Goal: Check status

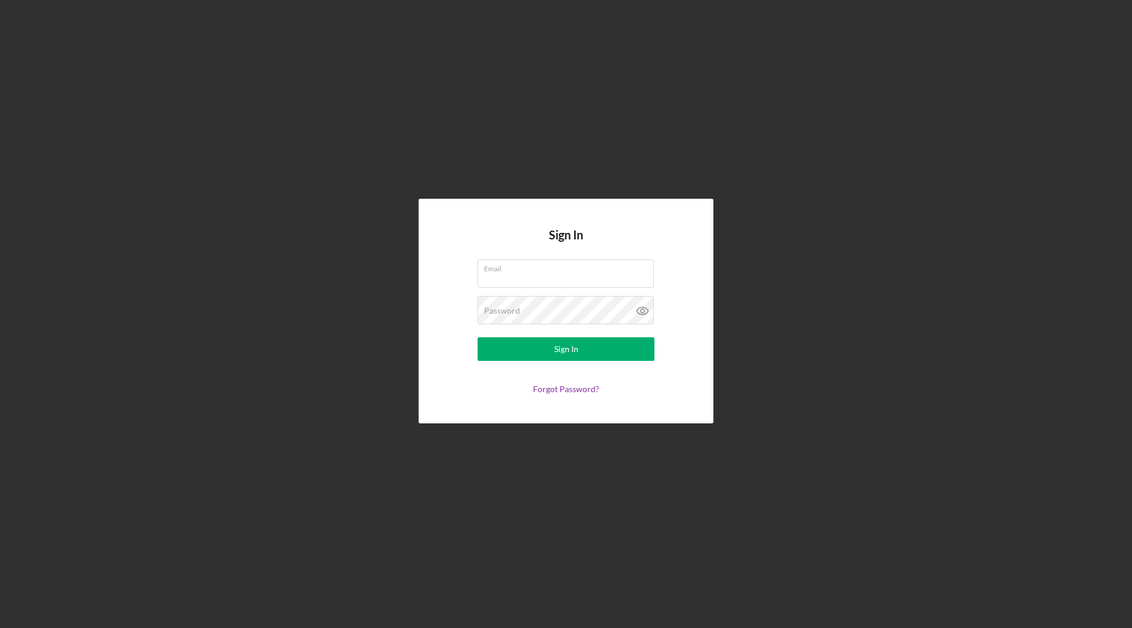
type input "[PERSON_NAME][EMAIL_ADDRESS][PERSON_NAME][DOMAIN_NAME]"
click at [551, 346] on button "Sign In" at bounding box center [566, 349] width 177 height 24
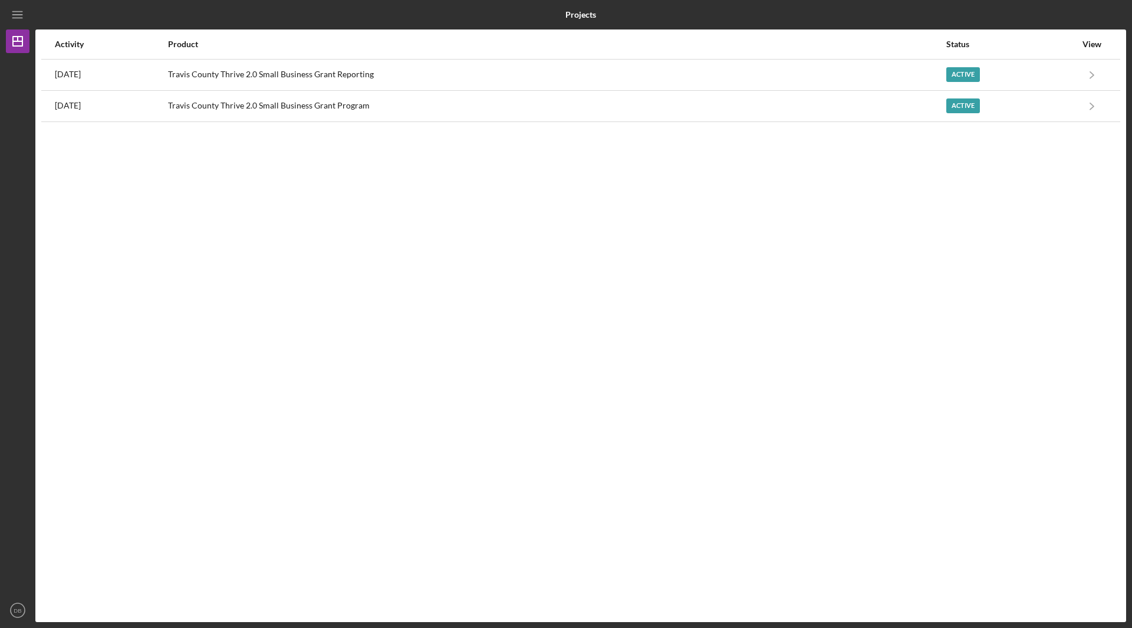
click at [1090, 73] on icon "Icon/Navigate" at bounding box center [1092, 74] width 27 height 27
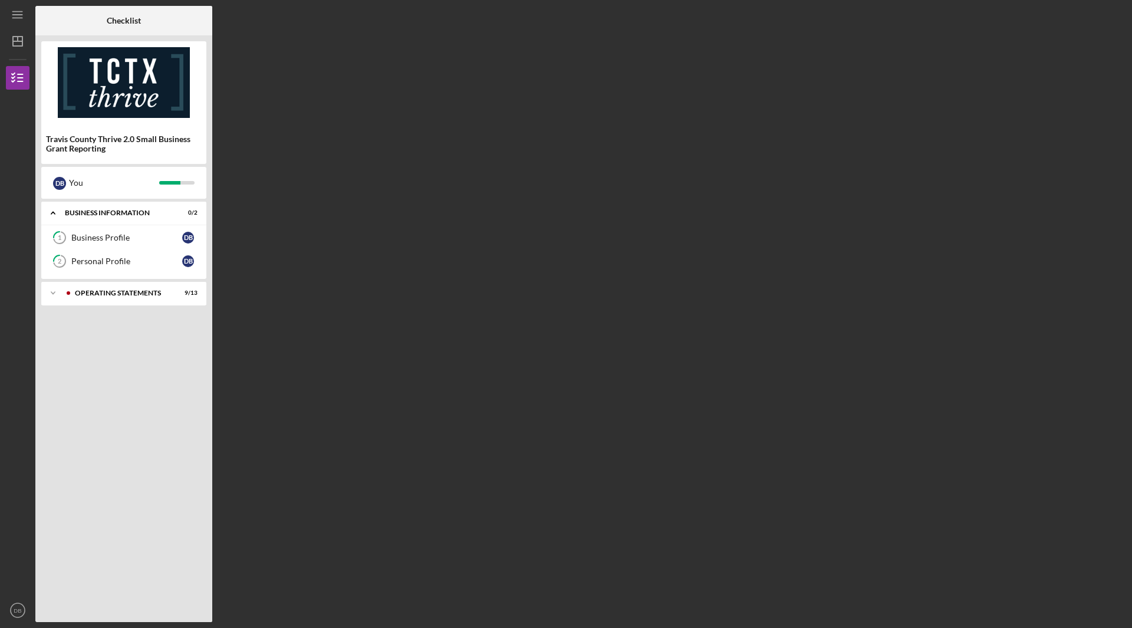
click at [155, 292] on div "Operating Statements" at bounding box center [121, 293] width 93 height 7
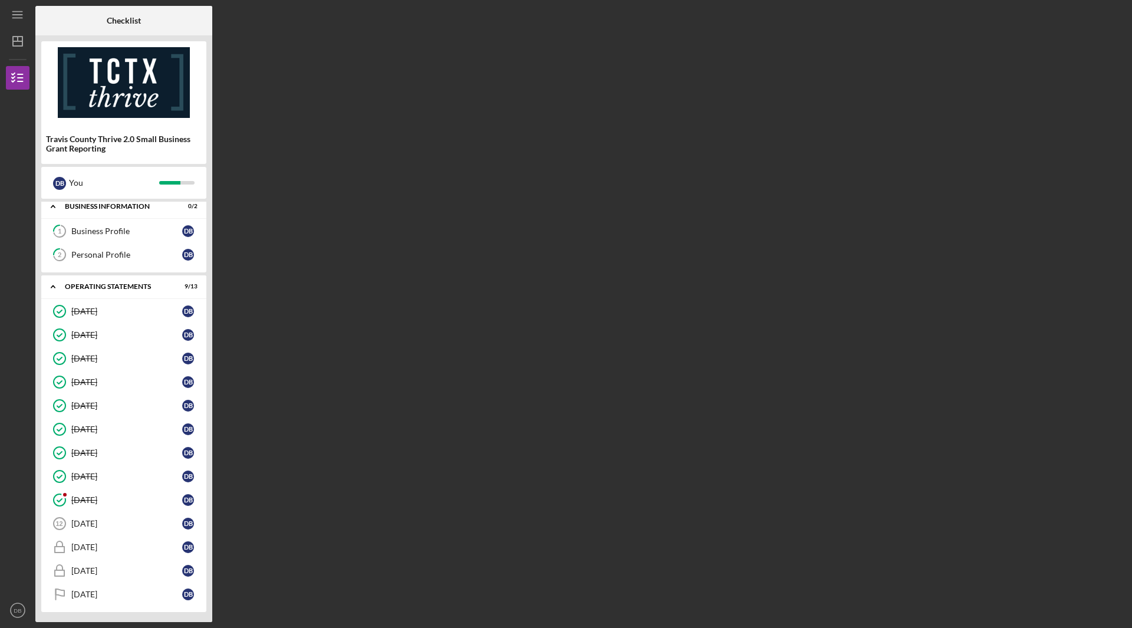
scroll to position [8, 0]
click at [101, 500] on div "[DATE]" at bounding box center [126, 498] width 111 height 9
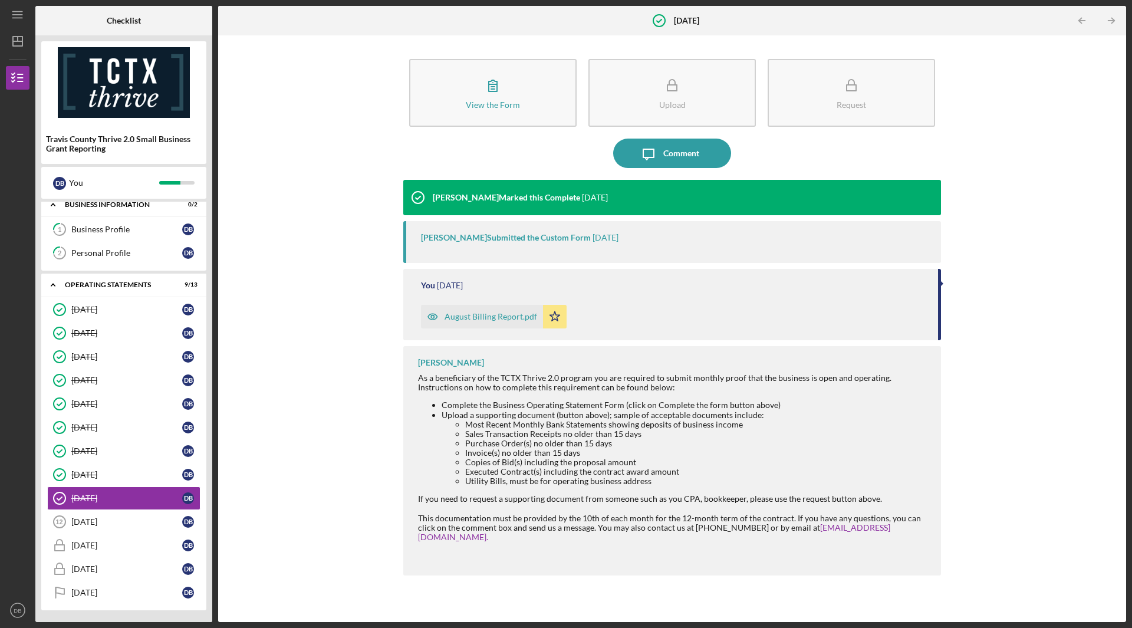
click at [509, 315] on div "August Billing Report.pdf" at bounding box center [491, 316] width 93 height 9
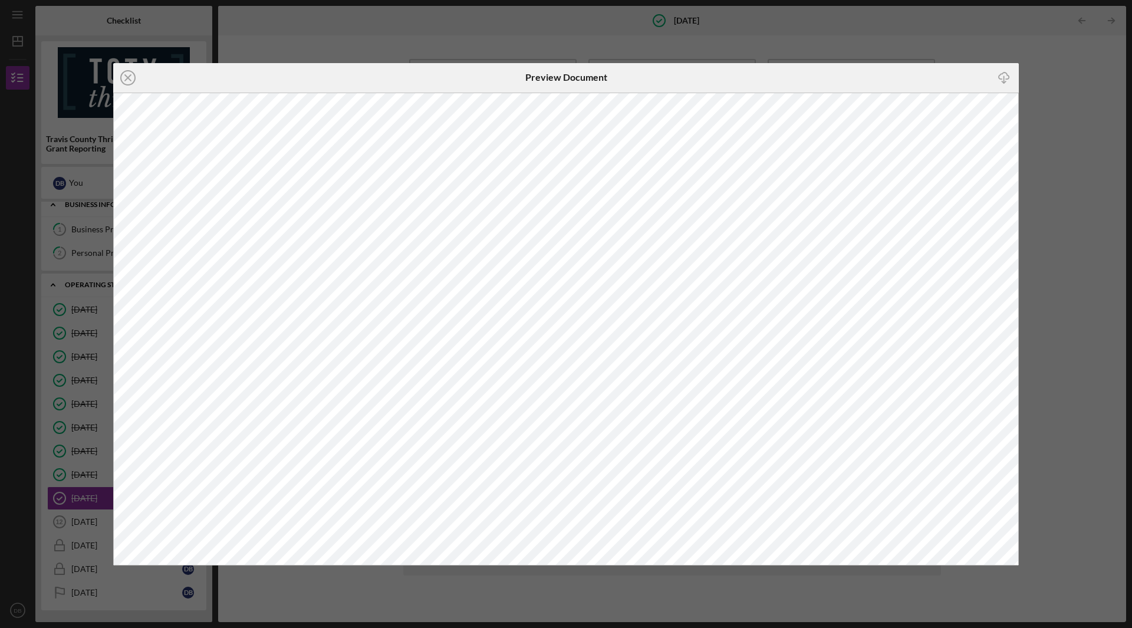
click at [125, 77] on icon "Icon/Close" at bounding box center [127, 77] width 29 height 29
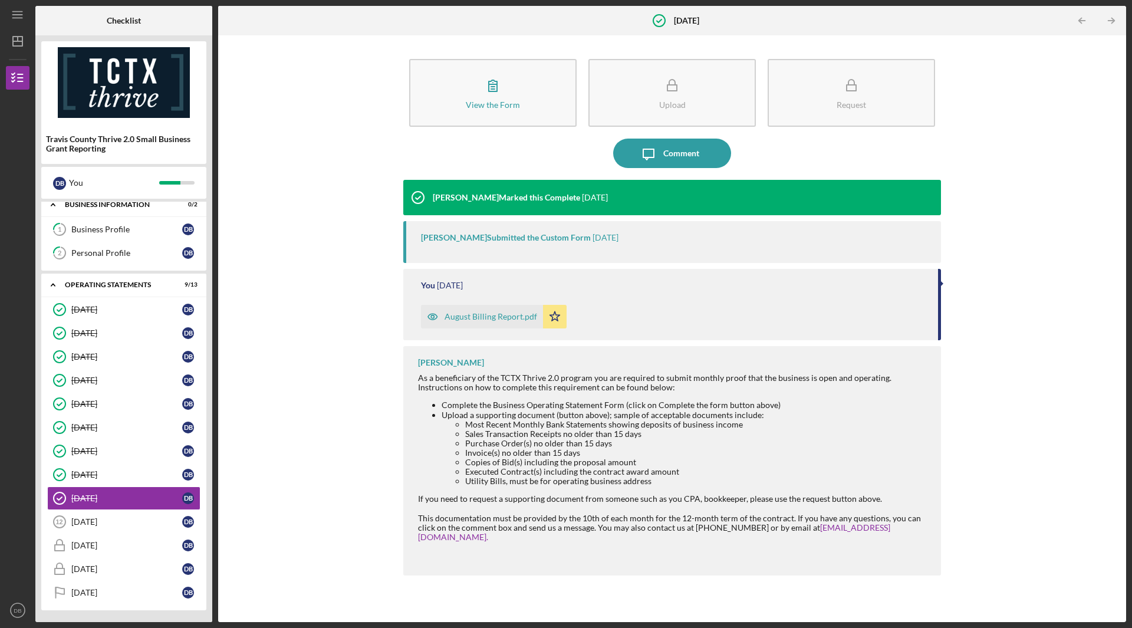
click at [109, 525] on div "[DATE]" at bounding box center [126, 521] width 111 height 9
